Goal: Browse casually

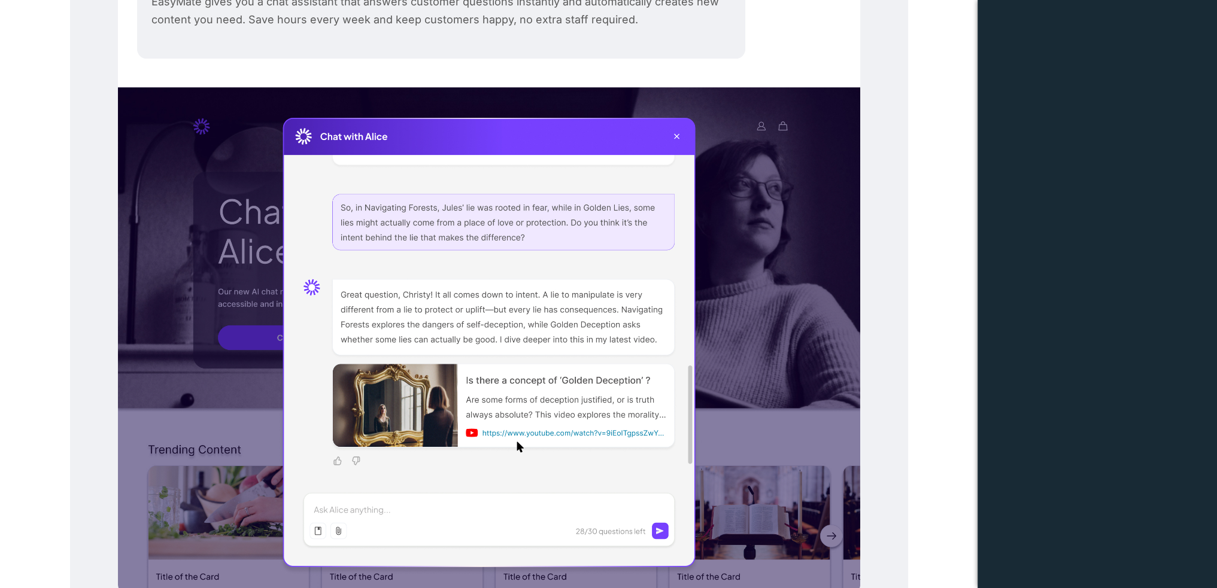
scroll to position [599, 0]
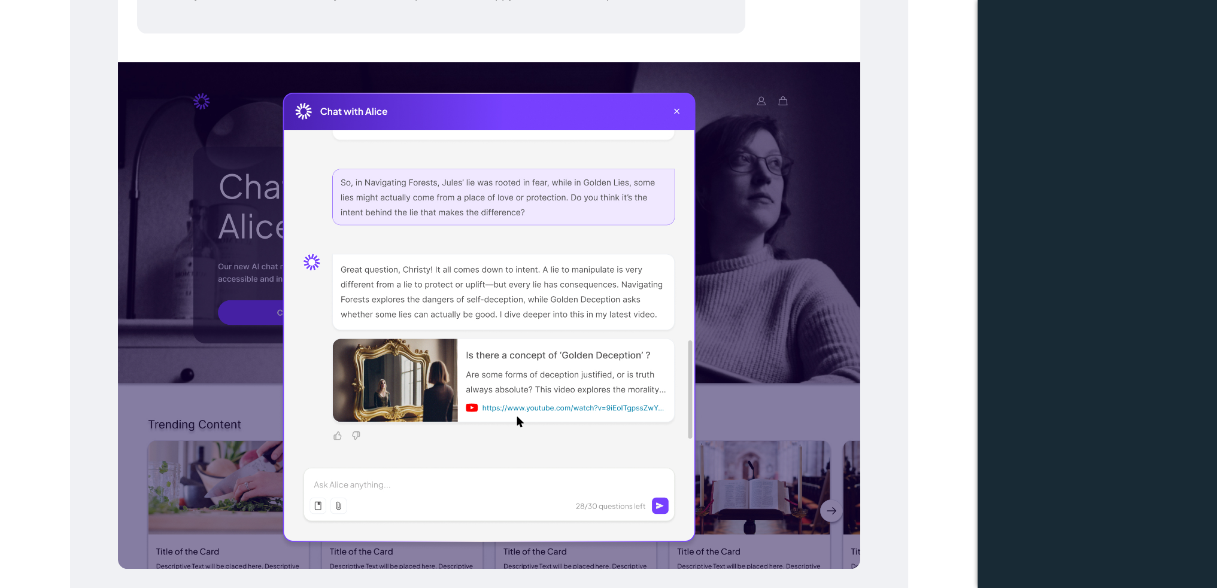
click at [671, 107] on div at bounding box center [489, 315] width 742 height 507
click at [679, 111] on div at bounding box center [489, 315] width 742 height 507
click at [678, 111] on div at bounding box center [489, 315] width 742 height 507
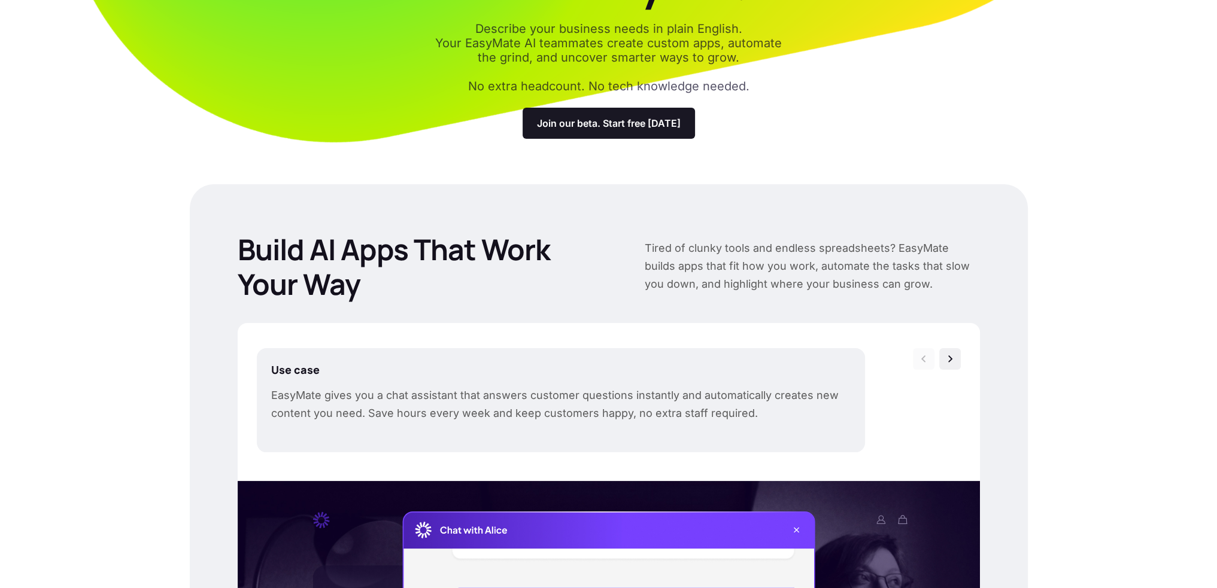
scroll to position [0, 0]
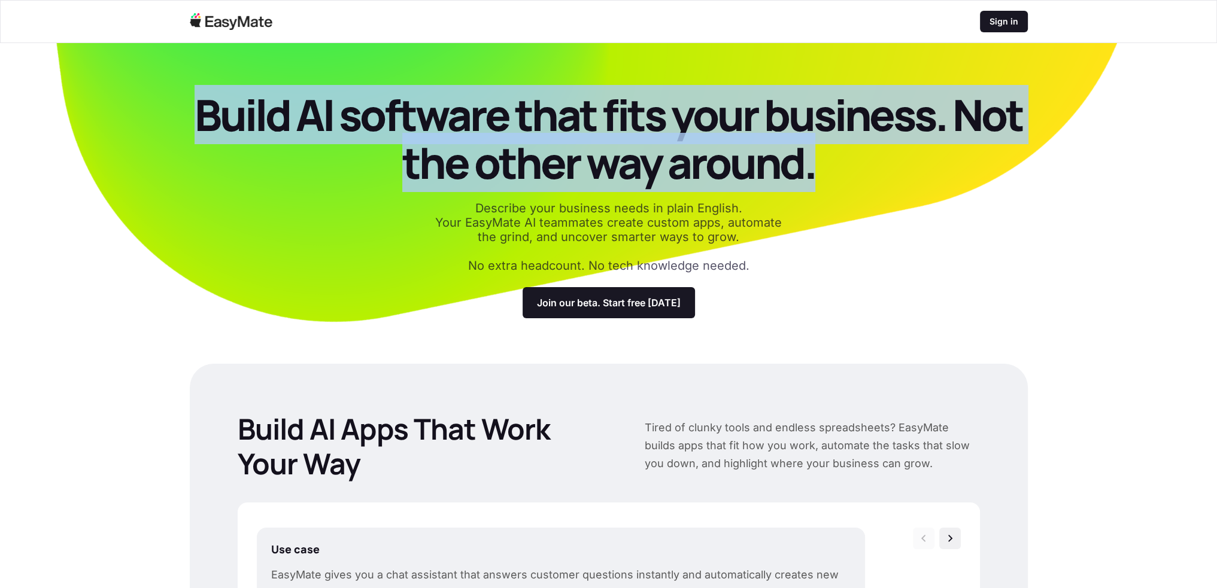
drag, startPoint x: 194, startPoint y: 98, endPoint x: 823, endPoint y: 165, distance: 632.7
click at [823, 165] on p "Build AI software that fits your business. Not the other way around." at bounding box center [609, 139] width 838 height 96
click at [824, 166] on p "Build AI software that fits your business. Not the other way around." at bounding box center [609, 139] width 838 height 96
drag, startPoint x: 824, startPoint y: 166, endPoint x: 145, endPoint y: 107, distance: 680.7
click at [145, 107] on section "Build AI software that fits your business. Not the other way around. Describe y…" at bounding box center [608, 216] width 1217 height 347
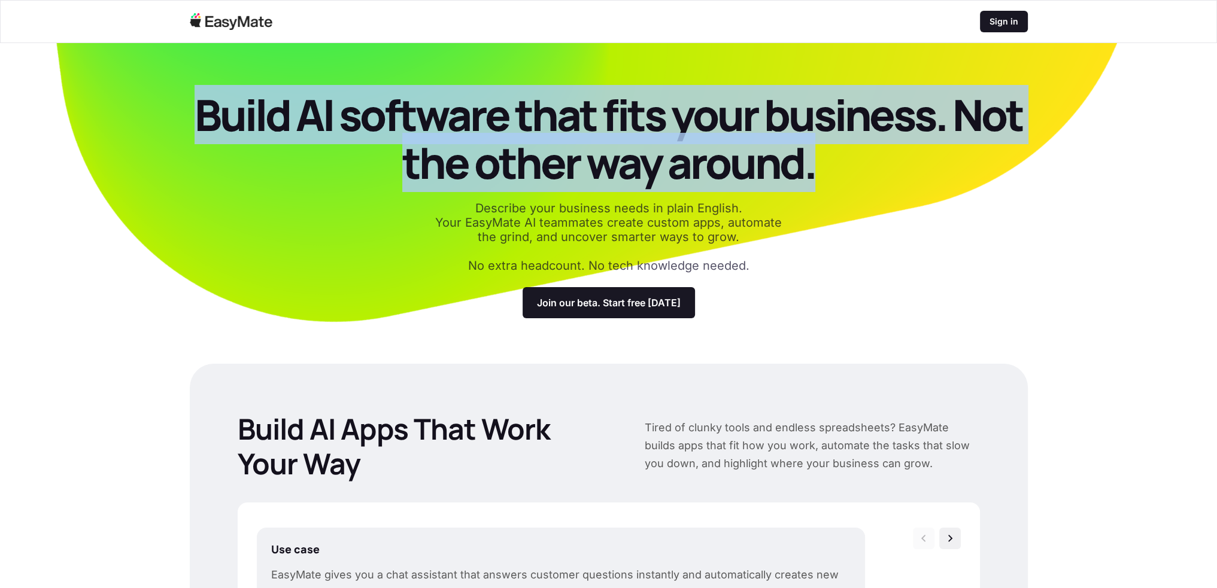
click at [145, 107] on section "Build AI software that fits your business. Not the other way around. Describe y…" at bounding box center [608, 216] width 1217 height 347
drag, startPoint x: 194, startPoint y: 110, endPoint x: 935, endPoint y: 178, distance: 744.2
click at [935, 178] on p "Build AI software that fits your business. Not the other way around." at bounding box center [609, 139] width 838 height 96
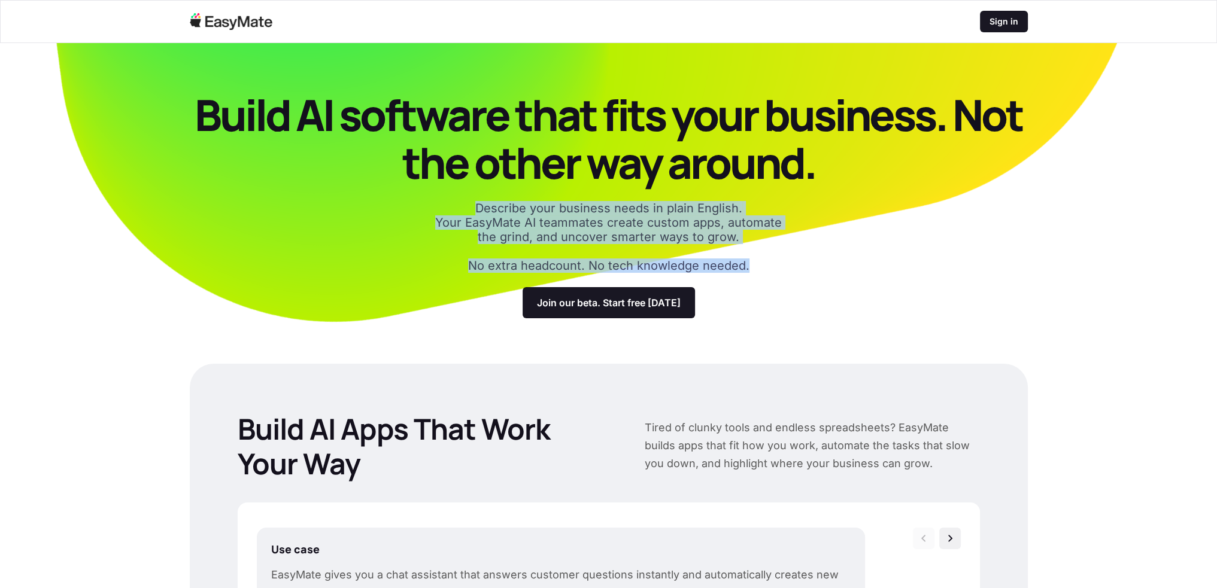
drag, startPoint x: 478, startPoint y: 201, endPoint x: 765, endPoint y: 269, distance: 295.3
click at [765, 269] on div "Build AI software that fits your business. Not the other way around. Describe y…" at bounding box center [609, 204] width 838 height 227
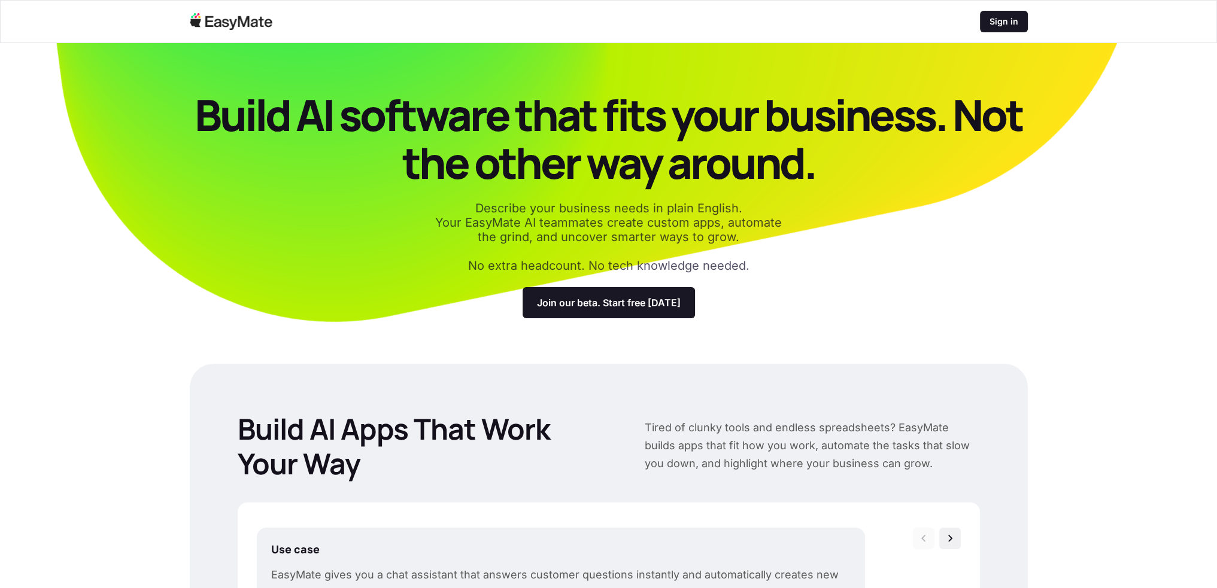
click at [765, 269] on div "Build AI software that fits your business. Not the other way around. Describe y…" at bounding box center [609, 204] width 838 height 227
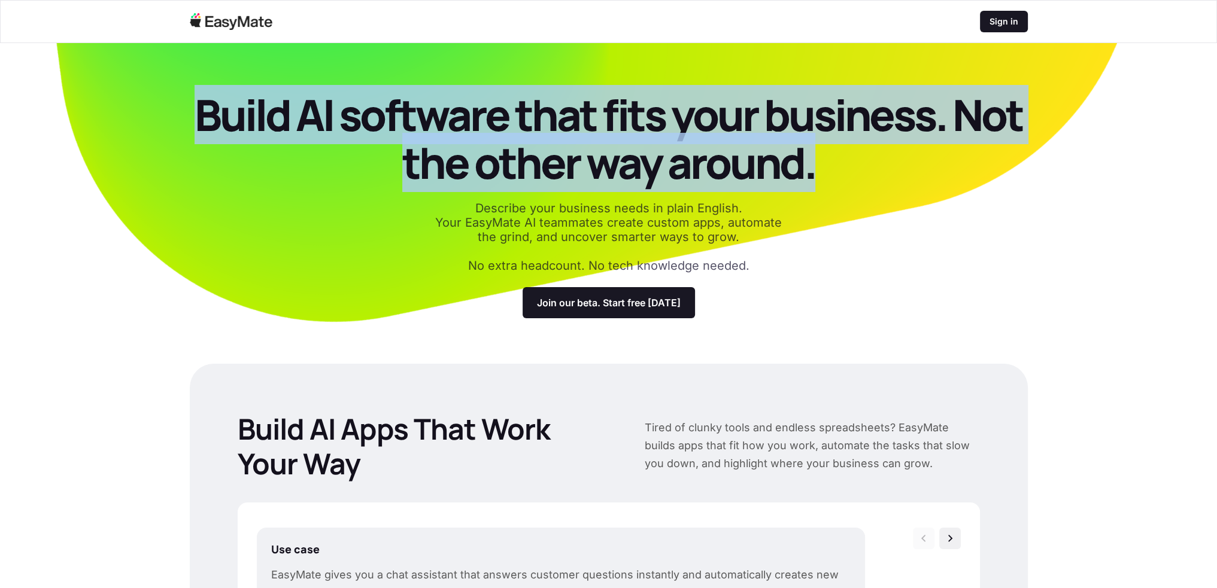
drag, startPoint x: 162, startPoint y: 105, endPoint x: 894, endPoint y: 241, distance: 745.2
click at [894, 241] on section "Build AI software that fits your business. Not the other way around. Describe y…" at bounding box center [608, 216] width 1217 height 347
click at [894, 242] on div "Build AI software that fits your business. Not the other way around. Describe y…" at bounding box center [609, 204] width 838 height 227
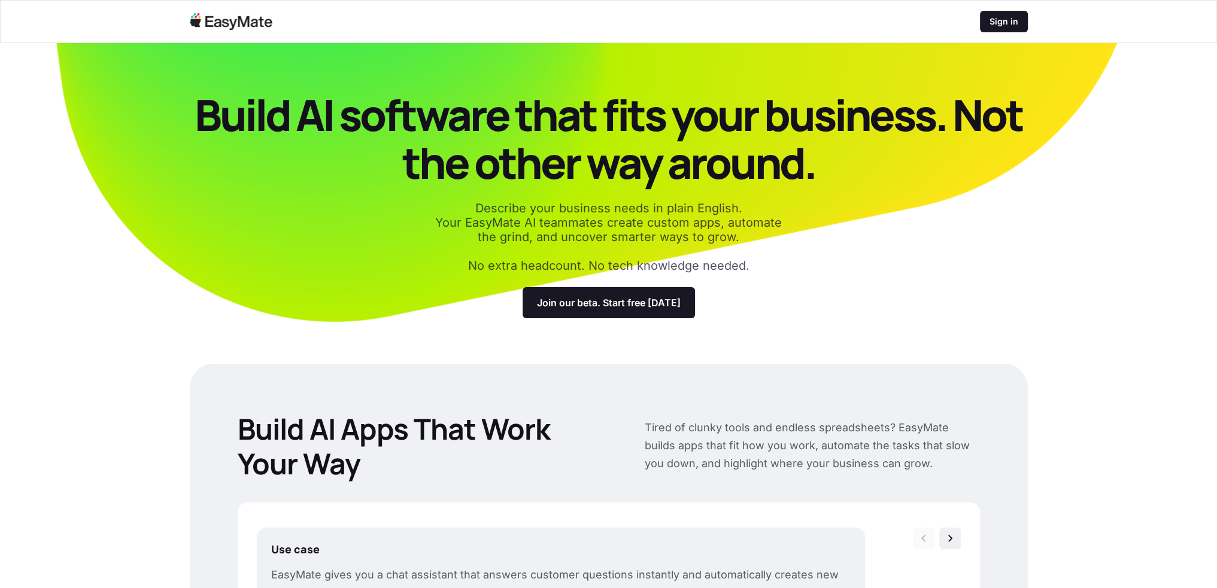
click at [445, 32] on nav "Sign in" at bounding box center [608, 21] width 1217 height 43
